Goal: Information Seeking & Learning: Find specific fact

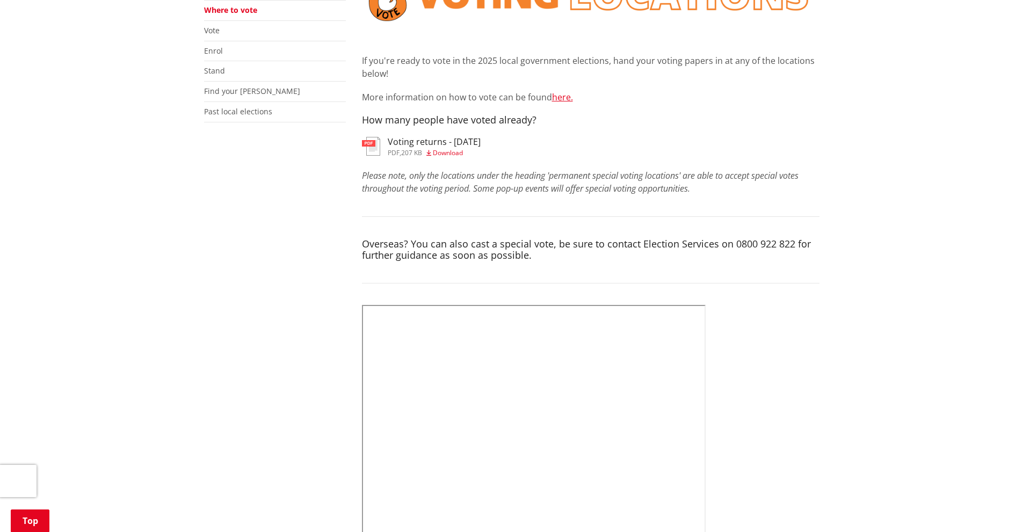
scroll to position [215, 0]
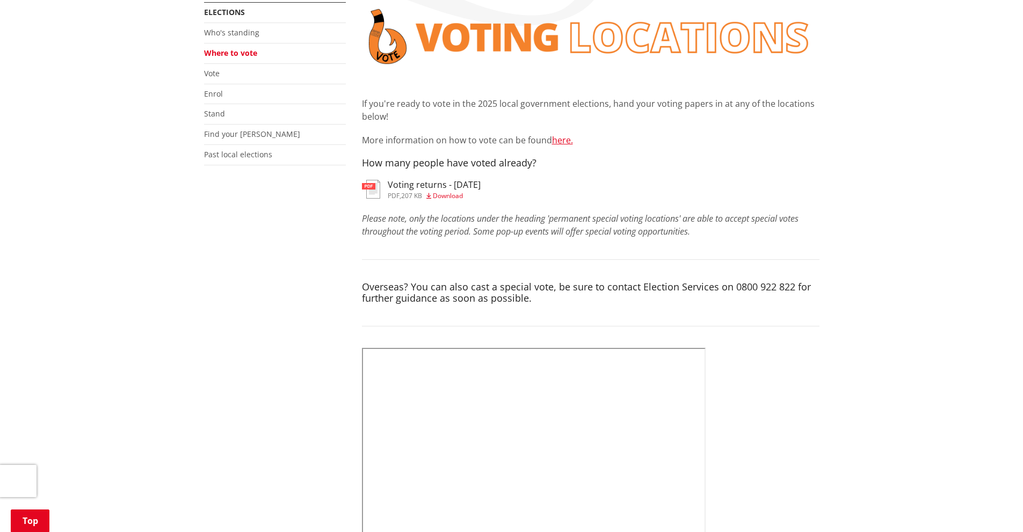
click at [227, 51] on link "Where to vote" at bounding box center [230, 53] width 53 height 10
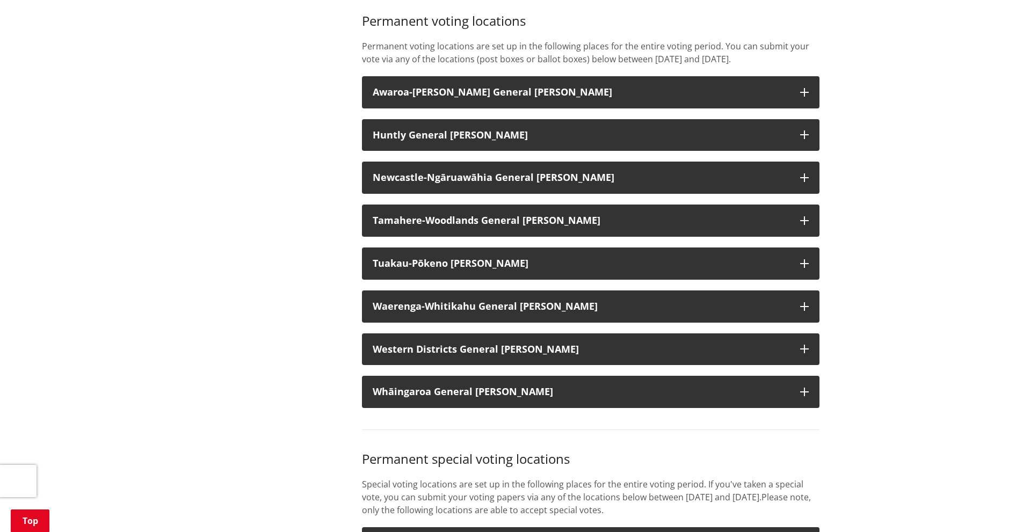
scroll to position [859, 0]
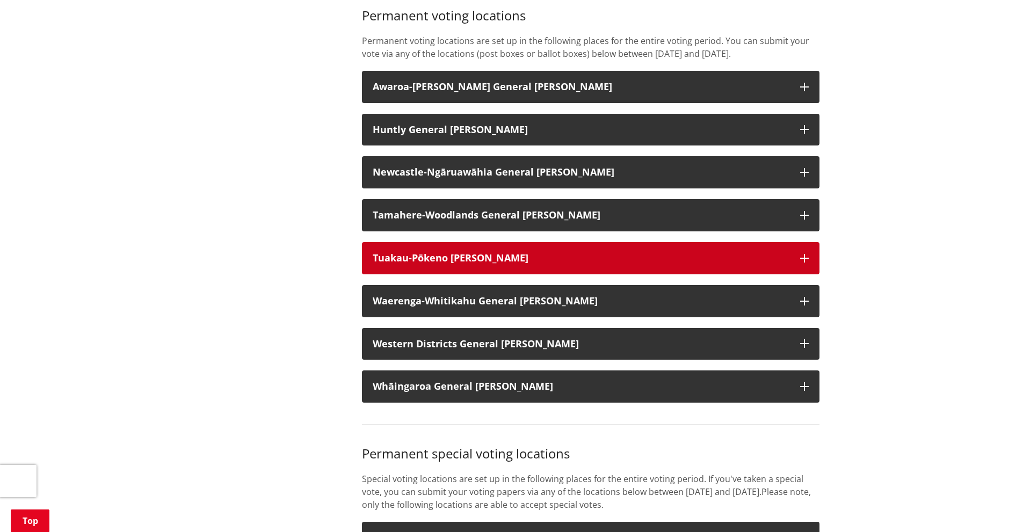
click at [501, 264] on h3 "Tuakau-Pōkeno [PERSON_NAME]" at bounding box center [581, 258] width 417 height 11
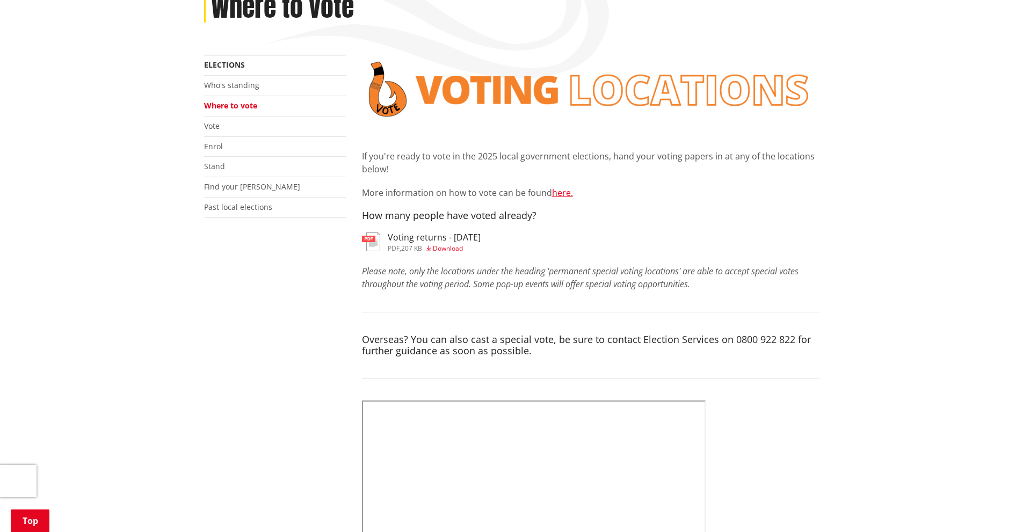
scroll to position [161, 0]
click at [206, 64] on link "Elections" at bounding box center [224, 66] width 41 height 10
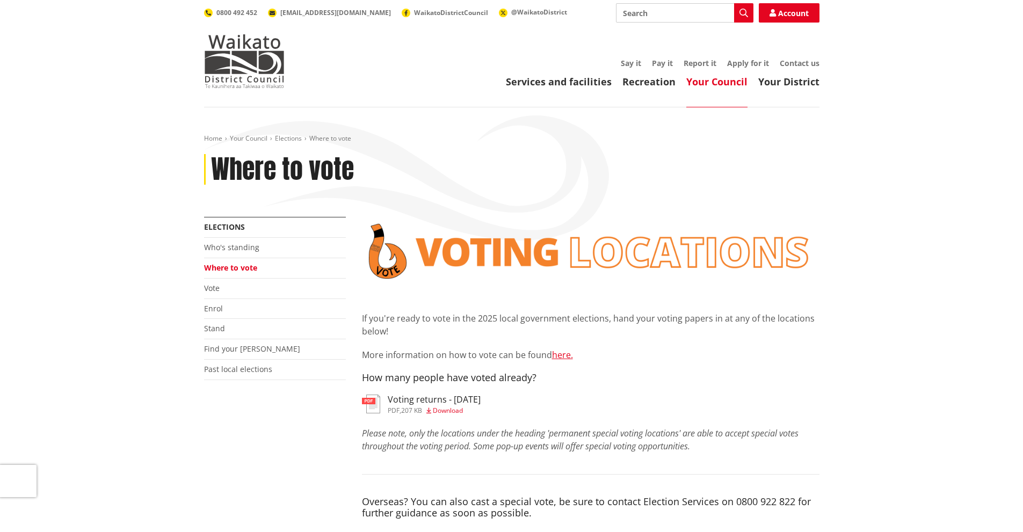
scroll to position [161, 0]
